Goal: Task Accomplishment & Management: Use online tool/utility

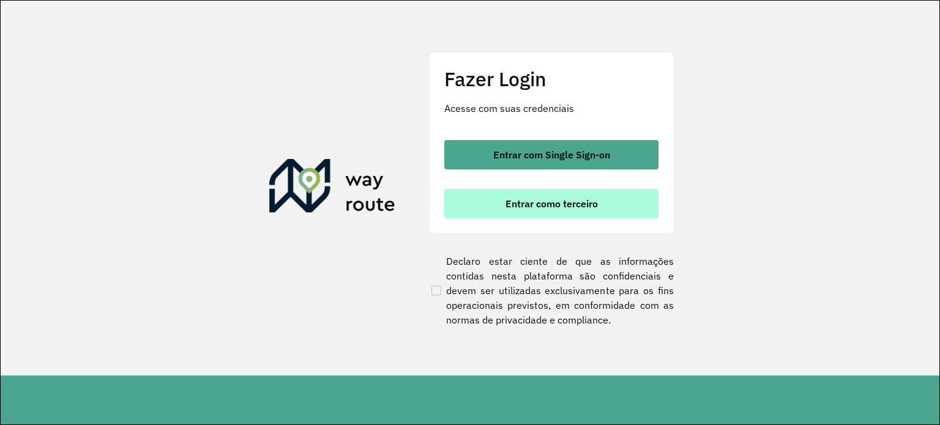
click at [551, 196] on button "Entrar como terceiro" at bounding box center [551, 203] width 214 height 29
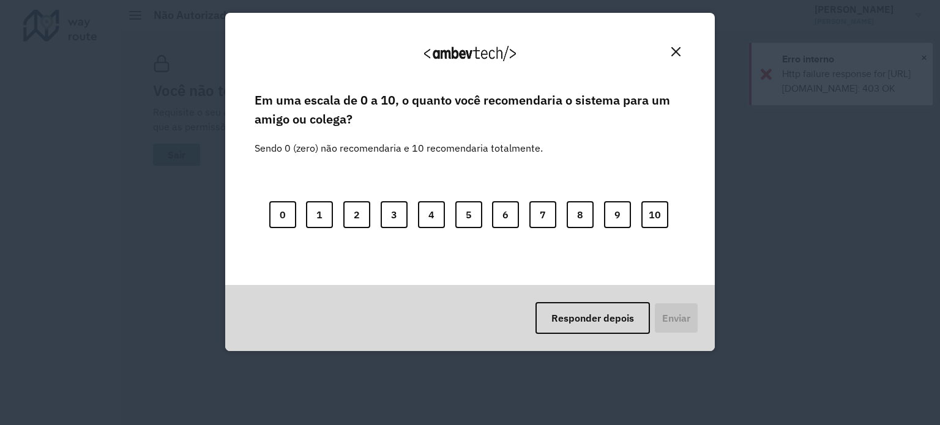
click at [473, 266] on body "Aguarde... Pop-up bloqueado! Seu navegador bloqueou automáticamente a abertura …" at bounding box center [470, 212] width 940 height 425
click at [679, 48] on img "Close" at bounding box center [675, 51] width 9 height 9
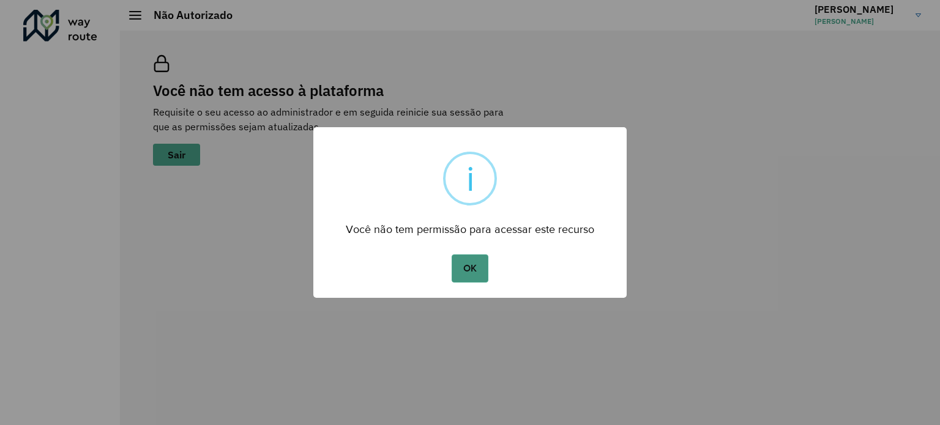
click at [471, 270] on button "OK" at bounding box center [470, 269] width 36 height 28
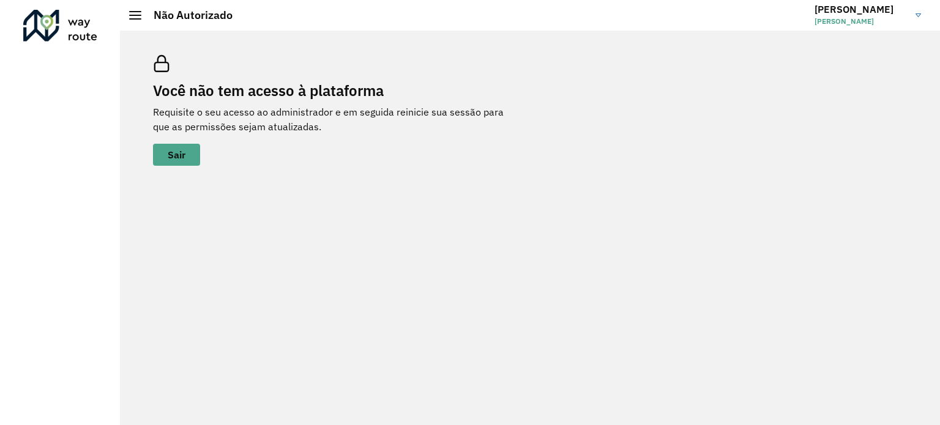
click at [919, 14] on img at bounding box center [919, 15] width 6 height 4
click at [689, 200] on div "Você não tem acesso à plataforma Requisite o seu acesso ao administrador e em s…" at bounding box center [530, 228] width 820 height 395
click at [917, 17] on img at bounding box center [919, 15] width 6 height 4
click at [910, 2] on link "EDUARDO EDUARDO JOHANN" at bounding box center [873, 15] width 116 height 32
click at [917, 9] on link "EDUARDO EDUARDO JOHANN" at bounding box center [873, 15] width 116 height 32
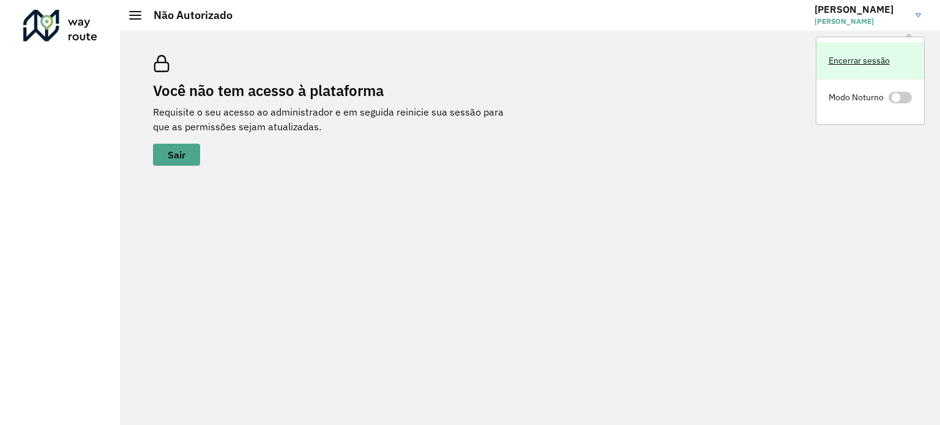
click at [881, 63] on link "Encerrar sessão" at bounding box center [870, 60] width 108 height 37
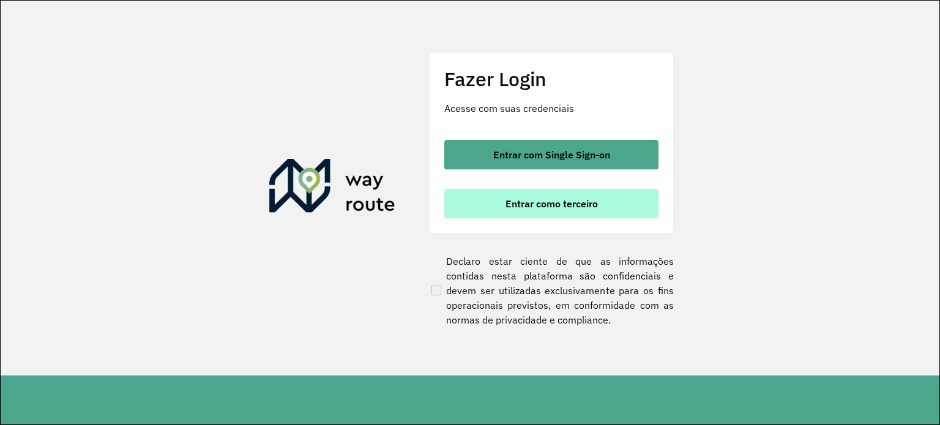
click at [596, 207] on span "Entrar como terceiro" at bounding box center [552, 204] width 92 height 10
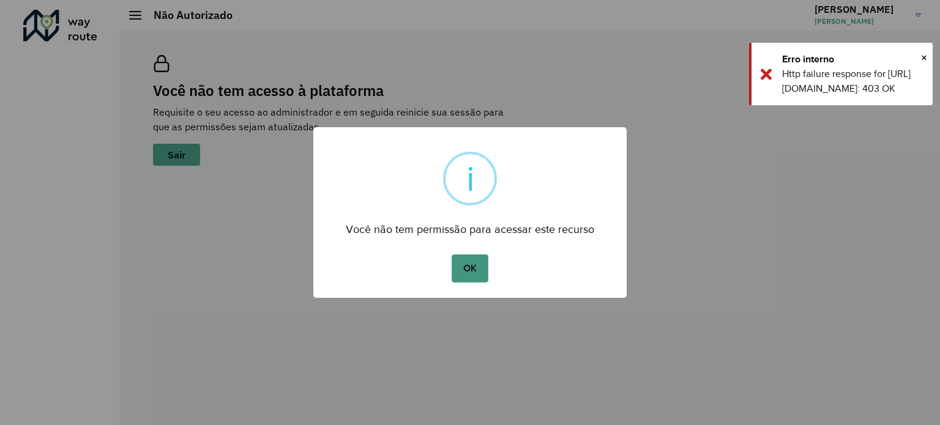
click at [478, 267] on button "OK" at bounding box center [470, 269] width 36 height 28
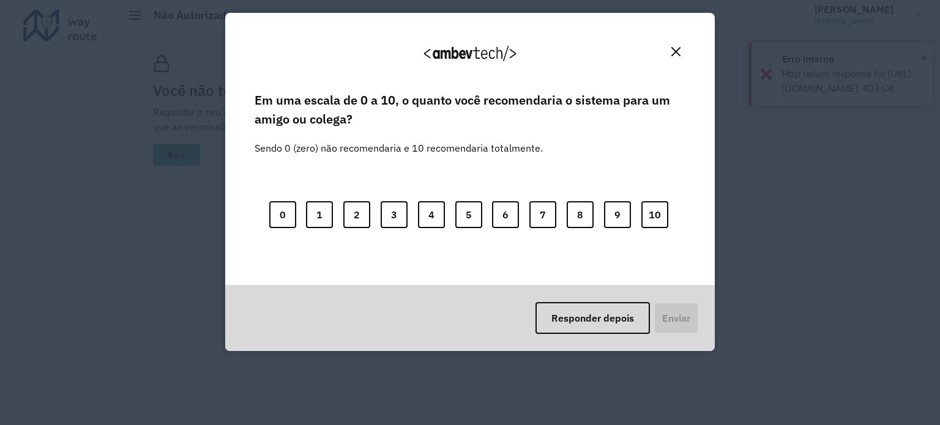
click at [680, 51] on img "Close" at bounding box center [675, 51] width 9 height 9
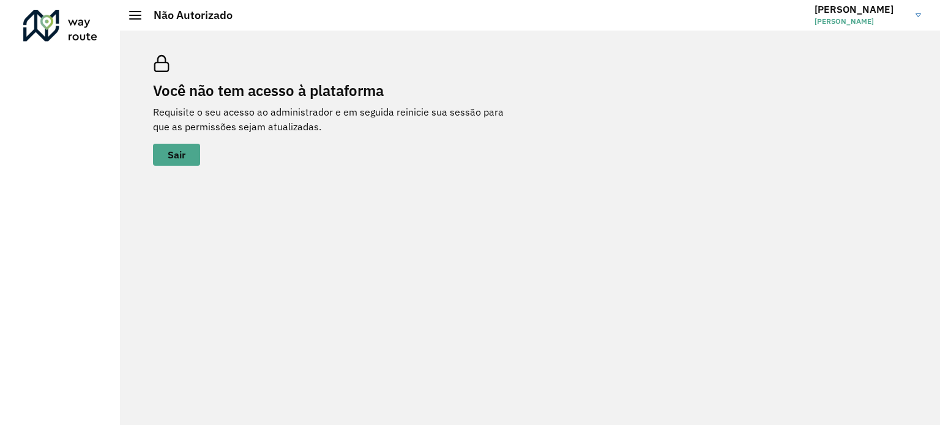
click at [923, 18] on link "EDUARDO EDUARDO JOHANN" at bounding box center [873, 15] width 116 height 32
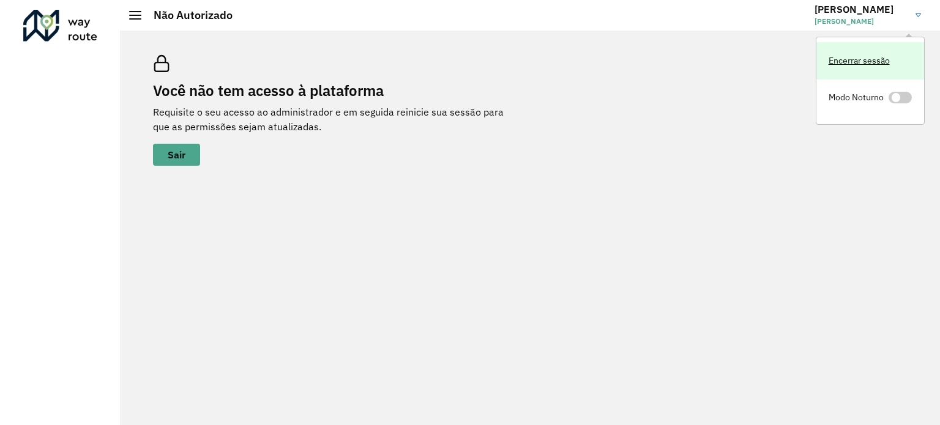
click at [879, 63] on link "Encerrar sessão" at bounding box center [870, 60] width 108 height 37
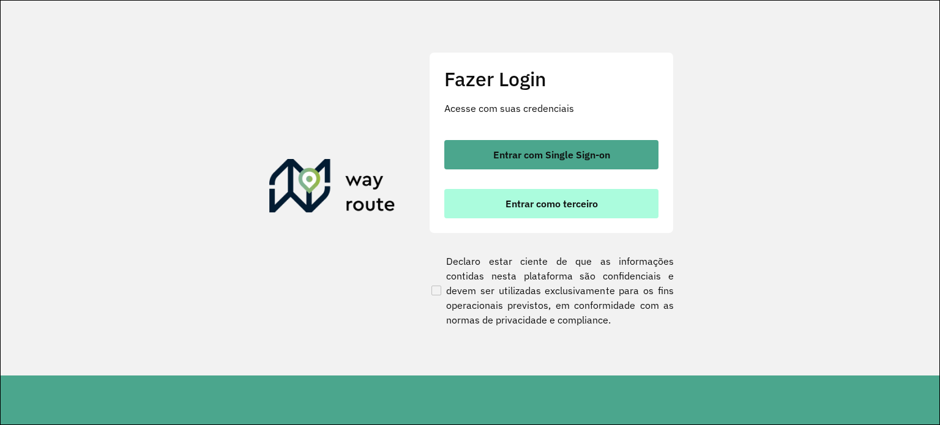
click at [550, 209] on span "Entrar como terceiro" at bounding box center [552, 204] width 92 height 10
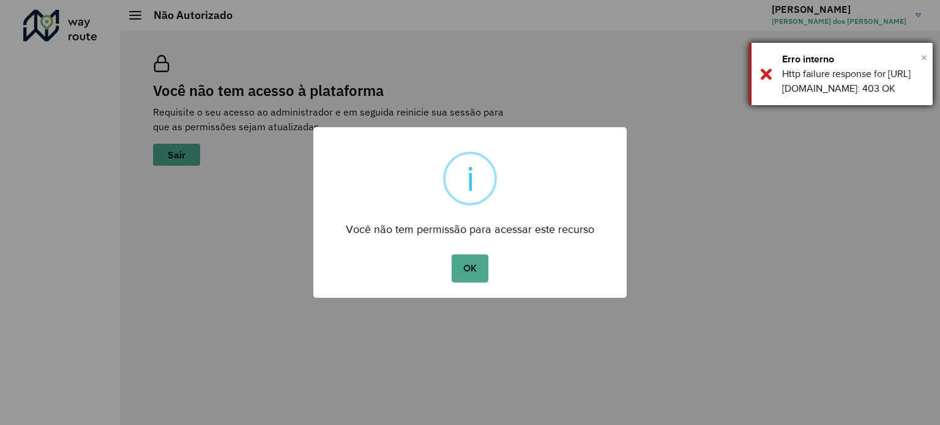
click at [922, 55] on span "×" at bounding box center [924, 57] width 6 height 18
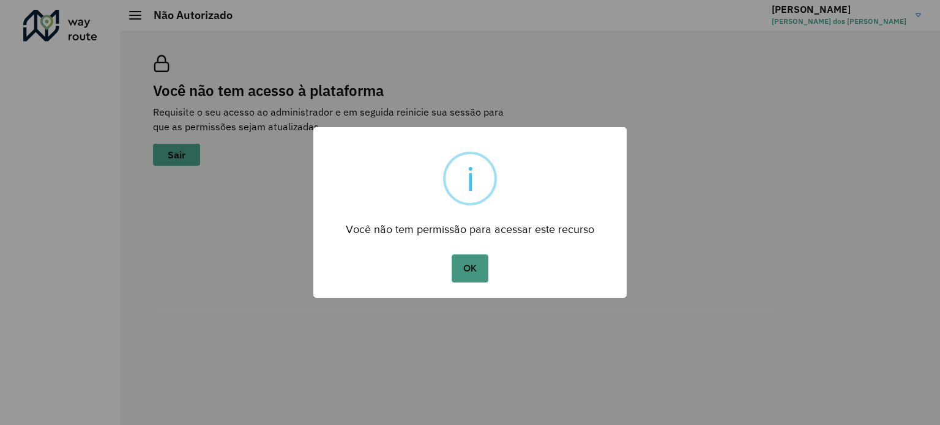
click at [465, 263] on button "OK" at bounding box center [470, 269] width 36 height 28
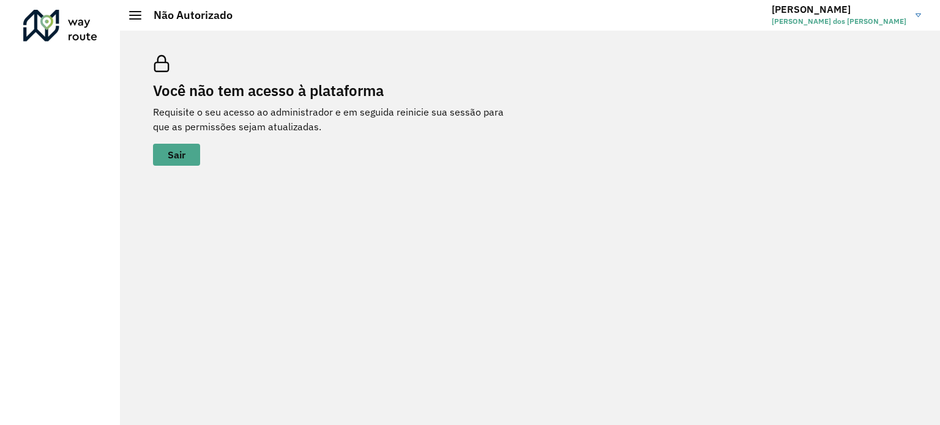
click at [59, 24] on div at bounding box center [60, 26] width 74 height 32
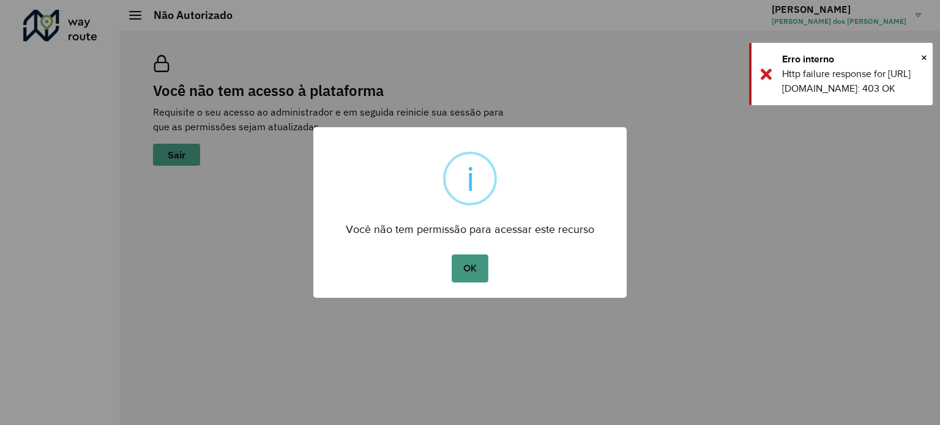
click at [478, 265] on button "OK" at bounding box center [470, 269] width 36 height 28
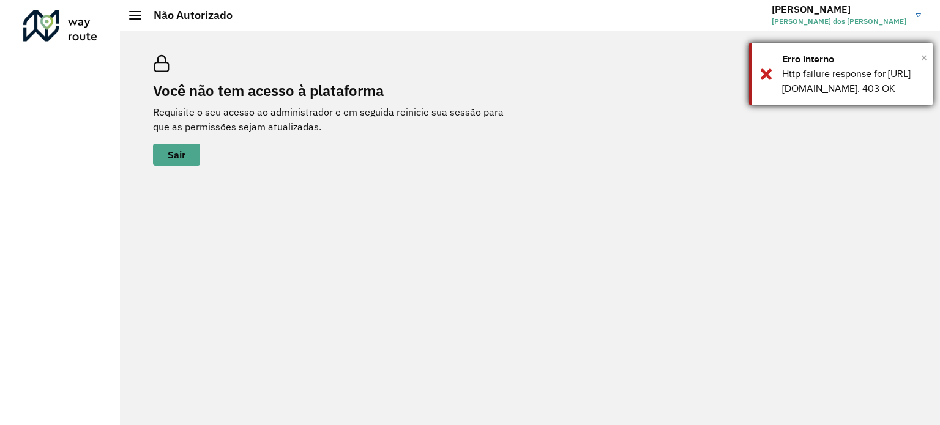
click at [925, 59] on span "×" at bounding box center [924, 57] width 6 height 18
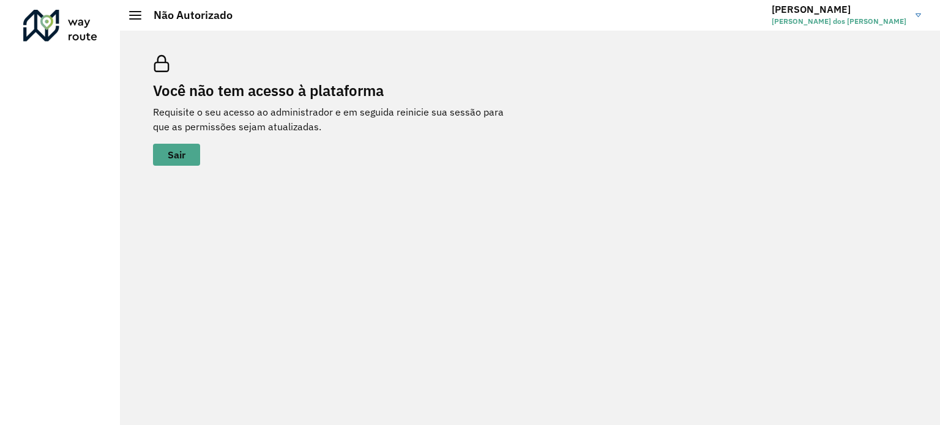
click at [917, 17] on img at bounding box center [919, 15] width 6 height 4
click at [413, 242] on div "Você não tem acesso à plataforma Requisite o seu acesso ao administrador e em s…" at bounding box center [530, 228] width 820 height 395
click at [917, 19] on link "Gabriel Gabriel Ortiz dos Santos" at bounding box center [851, 15] width 159 height 32
click at [922, 19] on link "Gabriel Gabriel Ortiz dos Santos" at bounding box center [851, 15] width 159 height 32
click at [918, 16] on img at bounding box center [919, 15] width 6 height 4
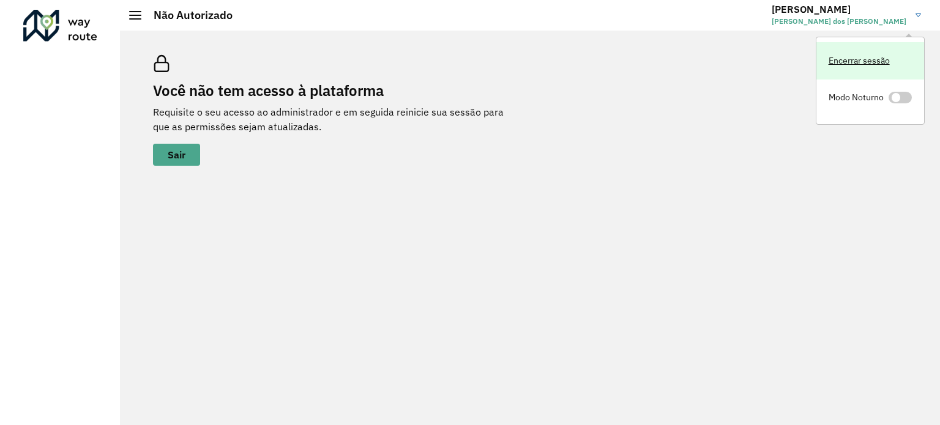
click at [842, 53] on link "Encerrar sessão" at bounding box center [870, 60] width 108 height 37
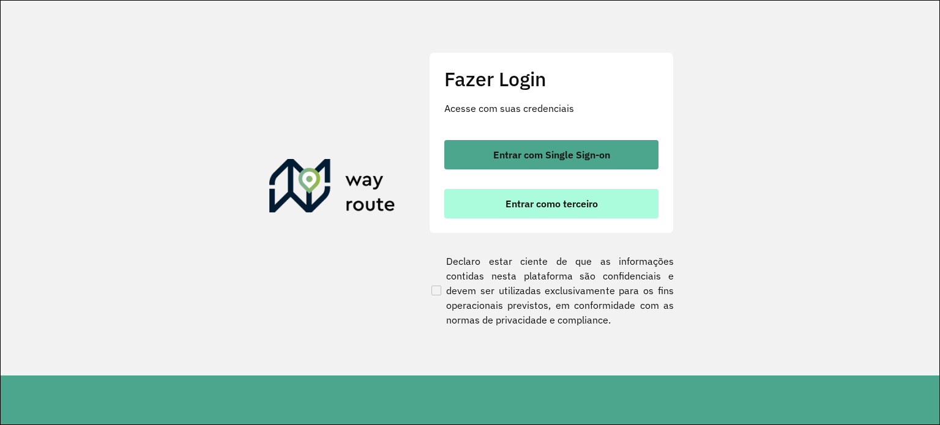
click at [531, 207] on span "Entrar como terceiro" at bounding box center [552, 204] width 92 height 10
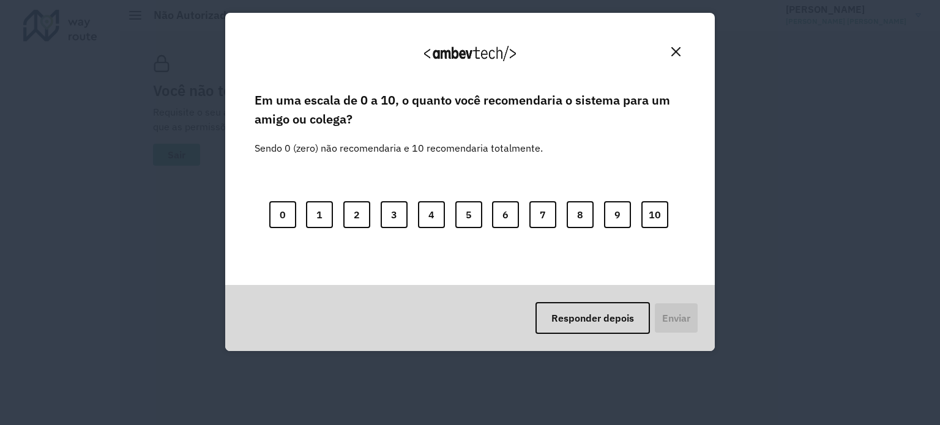
click at [678, 51] on img "Close" at bounding box center [675, 51] width 9 height 9
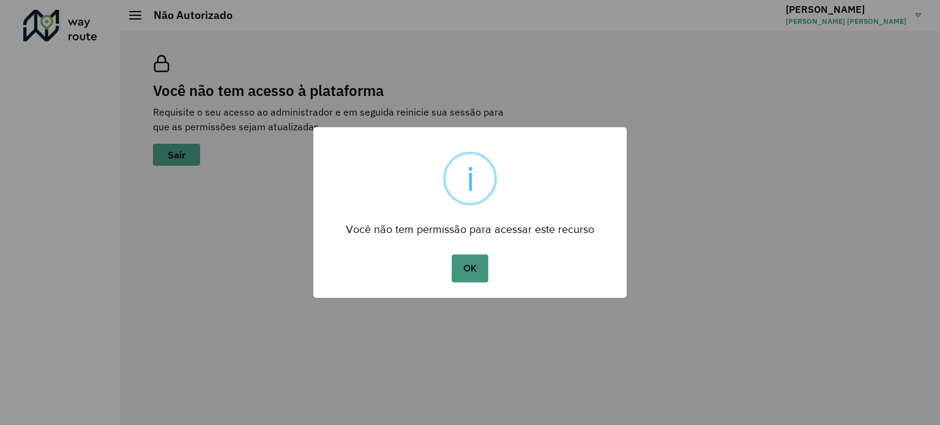
click at [466, 273] on button "OK" at bounding box center [470, 269] width 36 height 28
